Goal: Information Seeking & Learning: Learn about a topic

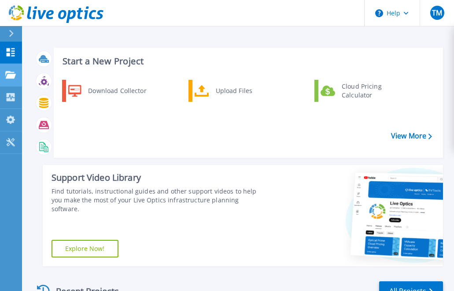
scroll to position [186, 0]
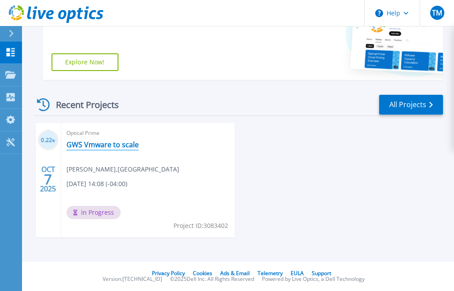
click at [89, 145] on link "GWS Vmware to scale" at bounding box center [103, 144] width 72 height 9
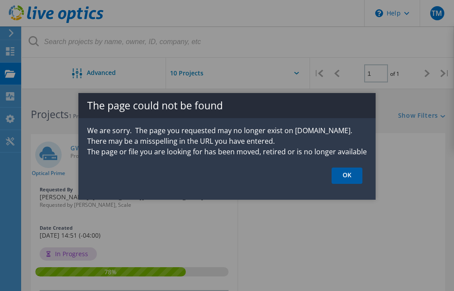
click at [347, 175] on link "OK" at bounding box center [347, 175] width 31 height 16
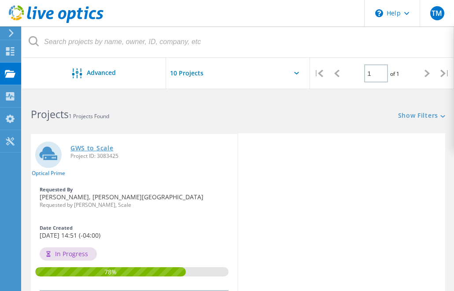
click at [93, 148] on link "GWS to Scale" at bounding box center [91, 148] width 43 height 6
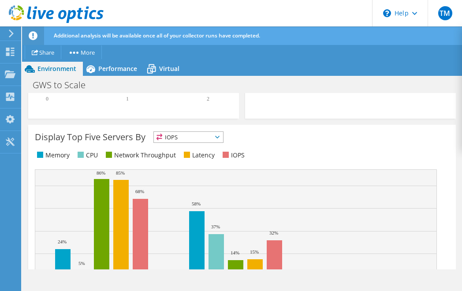
scroll to position [473, 0]
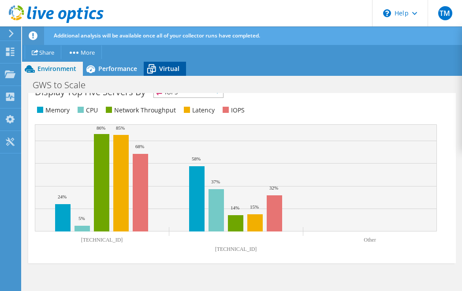
click at [176, 64] on div "Virtual" at bounding box center [165, 69] width 42 height 14
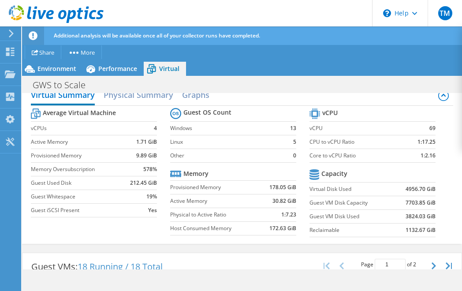
scroll to position [62, 0]
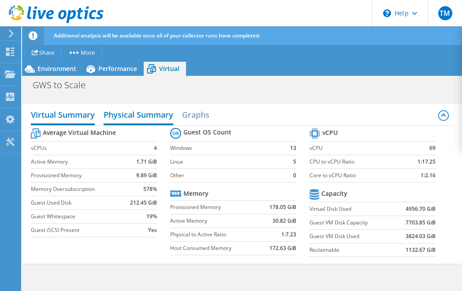
click at [153, 111] on h2 "Physical Summary" at bounding box center [139, 115] width 70 height 19
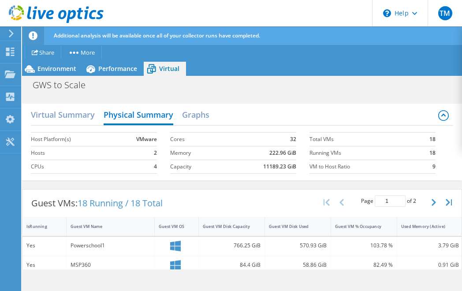
scroll to position [0, 0]
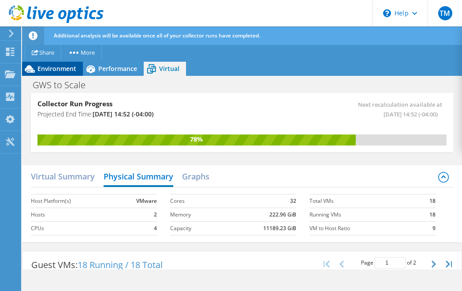
click at [59, 64] on div "Environment" at bounding box center [52, 69] width 61 height 14
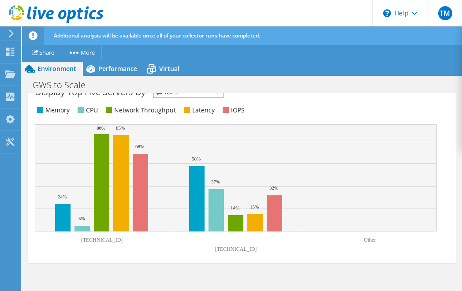
scroll to position [383, 0]
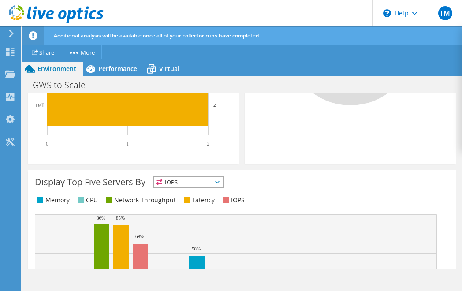
click at [215, 183] on span "IOPS" at bounding box center [188, 182] width 69 height 11
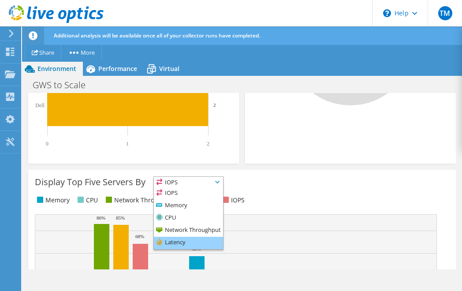
click at [200, 240] on li "Latency" at bounding box center [188, 243] width 69 height 12
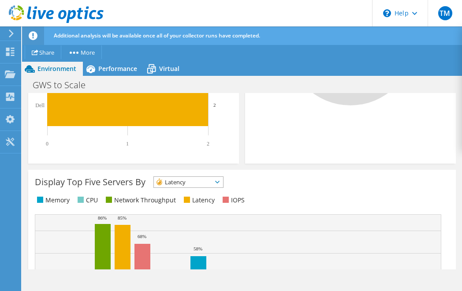
scroll to position [473, 0]
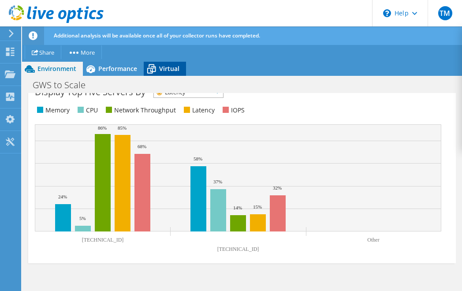
click at [153, 63] on icon at bounding box center [151, 68] width 15 height 15
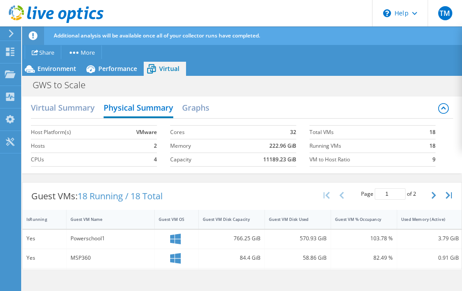
scroll to position [0, 0]
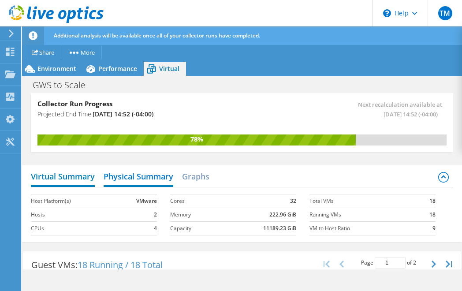
click at [65, 177] on h2 "Virtual Summary" at bounding box center [63, 176] width 64 height 19
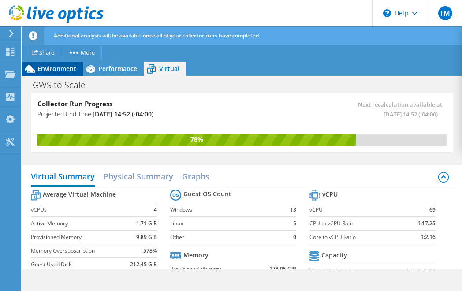
click at [68, 74] on div "Environment" at bounding box center [52, 69] width 61 height 14
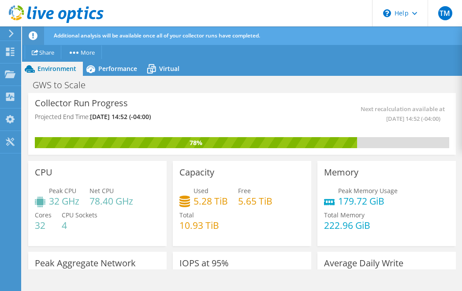
click at [129, 96] on div "Collector Run Progress Projected End Time: 10/08/2025, 14:52 (-04:00) Next reca…" at bounding box center [241, 124] width 427 height 62
click at [120, 72] on span "Performance" at bounding box center [117, 68] width 39 height 8
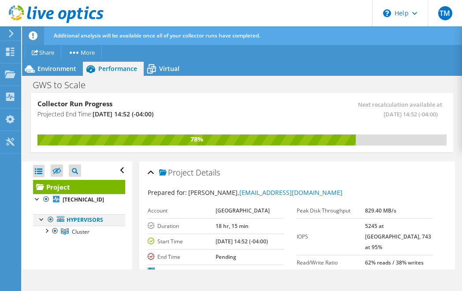
click at [38, 218] on div at bounding box center [41, 218] width 9 height 9
click at [45, 221] on div at bounding box center [41, 218] width 9 height 9
click at [49, 230] on div at bounding box center [46, 230] width 9 height 9
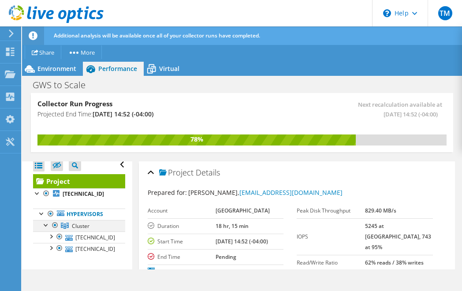
scroll to position [7, 0]
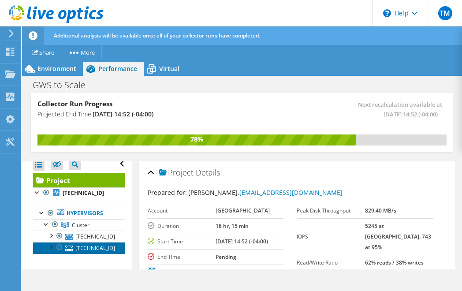
click at [71, 249] on icon at bounding box center [68, 248] width 7 height 6
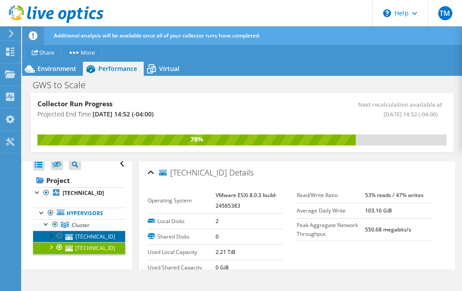
click at [96, 235] on link "10.0.127.24" at bounding box center [79, 235] width 92 height 11
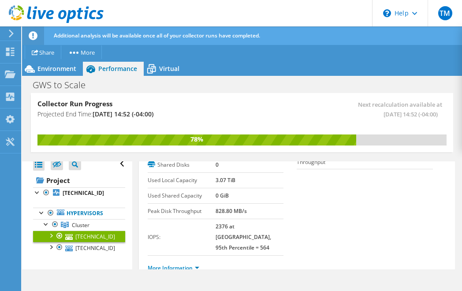
scroll to position [90, 0]
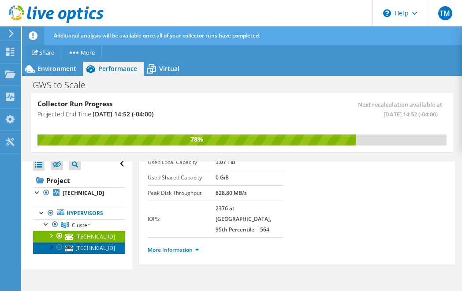
click at [91, 246] on link "10.0.127.123" at bounding box center [79, 247] width 92 height 11
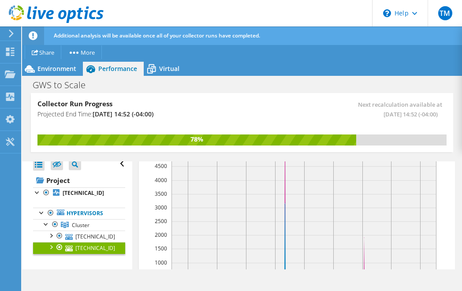
scroll to position [135, 0]
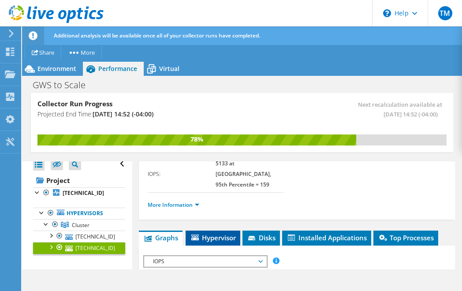
click at [220, 230] on li "Hypervisor" at bounding box center [212, 237] width 55 height 15
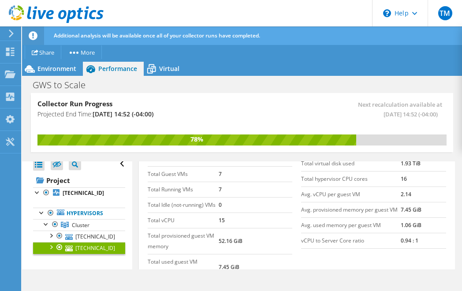
scroll to position [270, 0]
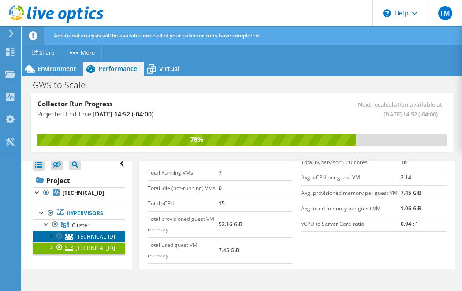
click at [99, 238] on link "10.0.127.24" at bounding box center [79, 235] width 92 height 11
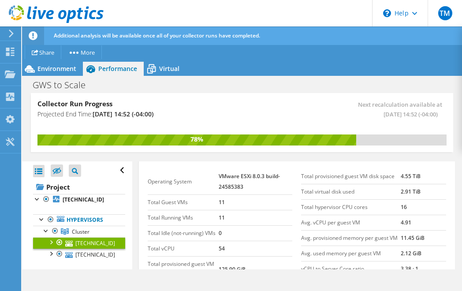
scroll to position [180, 0]
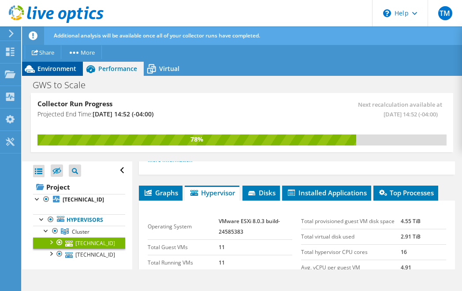
click at [63, 70] on span "Environment" at bounding box center [56, 68] width 39 height 8
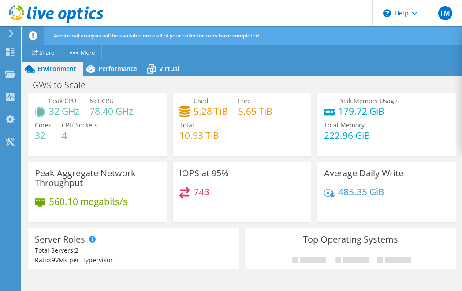
scroll to position [0, 0]
